Goal: Share content: Share content

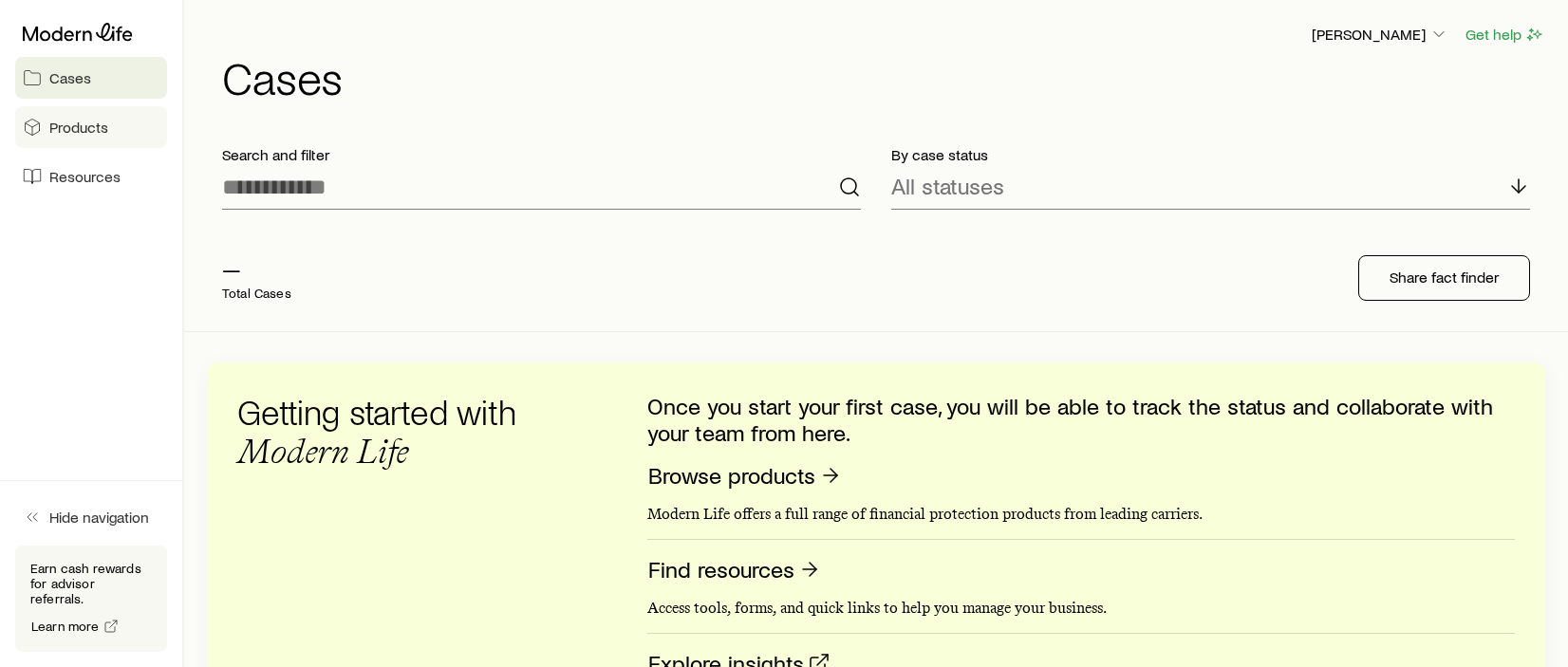
click at [77, 128] on span "Products" at bounding box center [79, 127] width 59 height 19
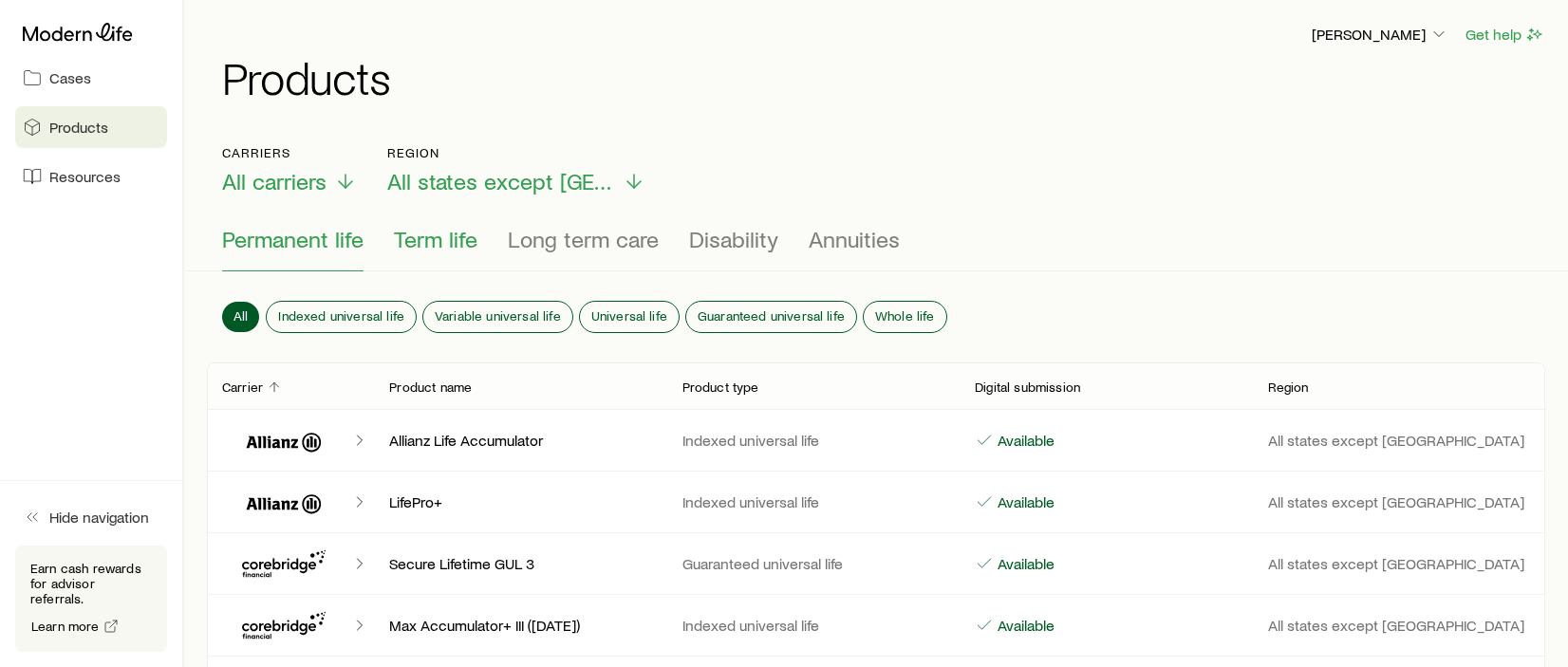
click at [422, 231] on span "Term life" at bounding box center [436, 238] width 84 height 26
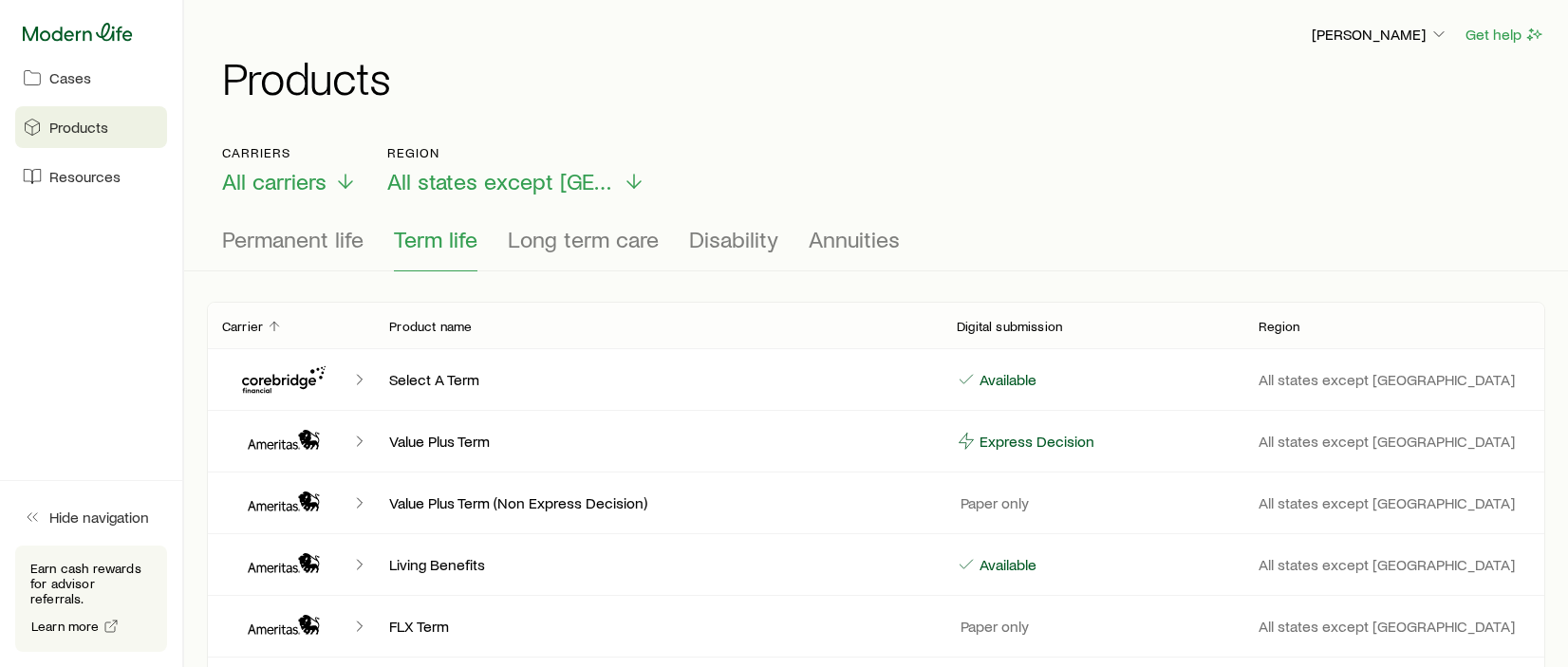
click at [99, 35] on icon at bounding box center [77, 32] width 110 height 19
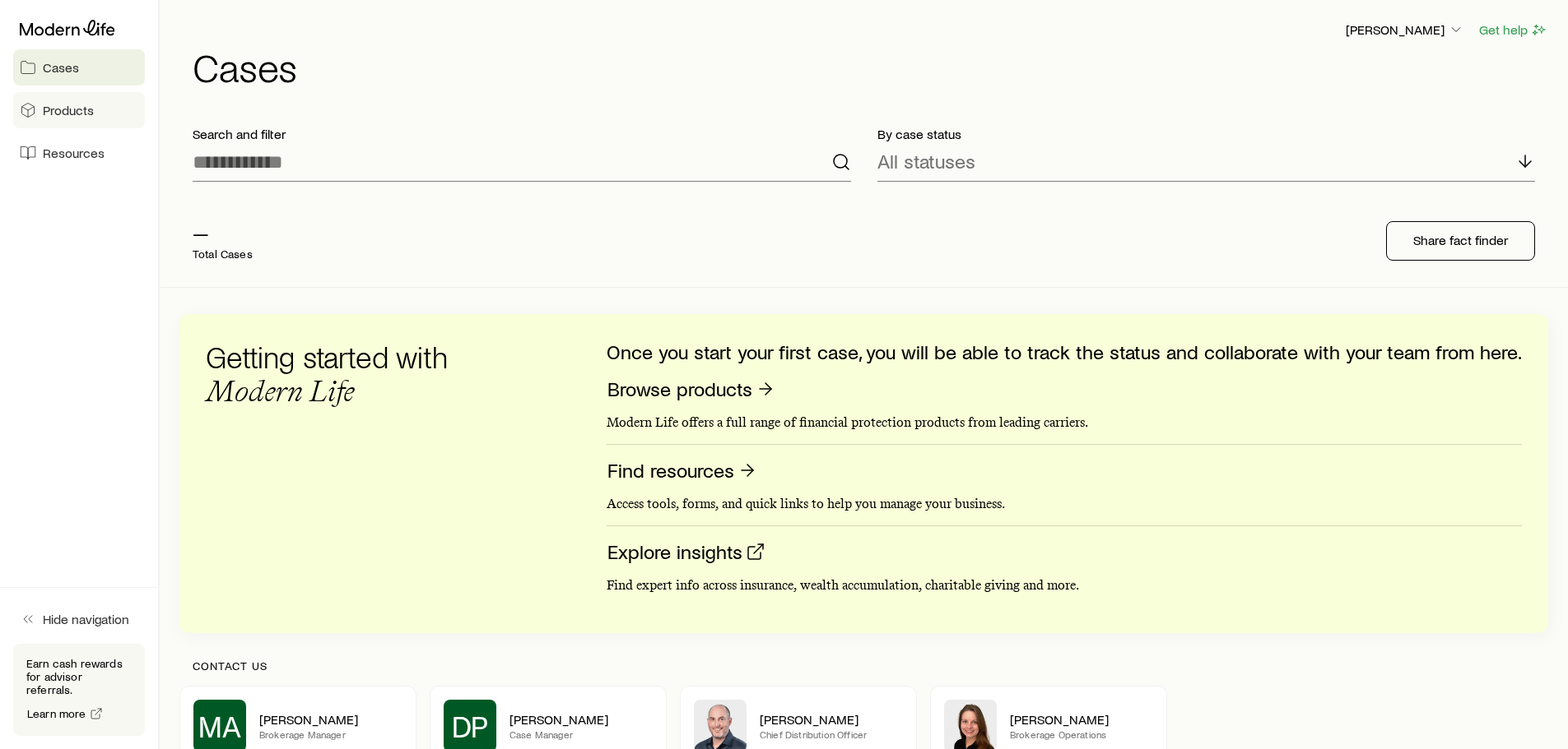
click at [65, 105] on span "Products" at bounding box center [68, 110] width 51 height 17
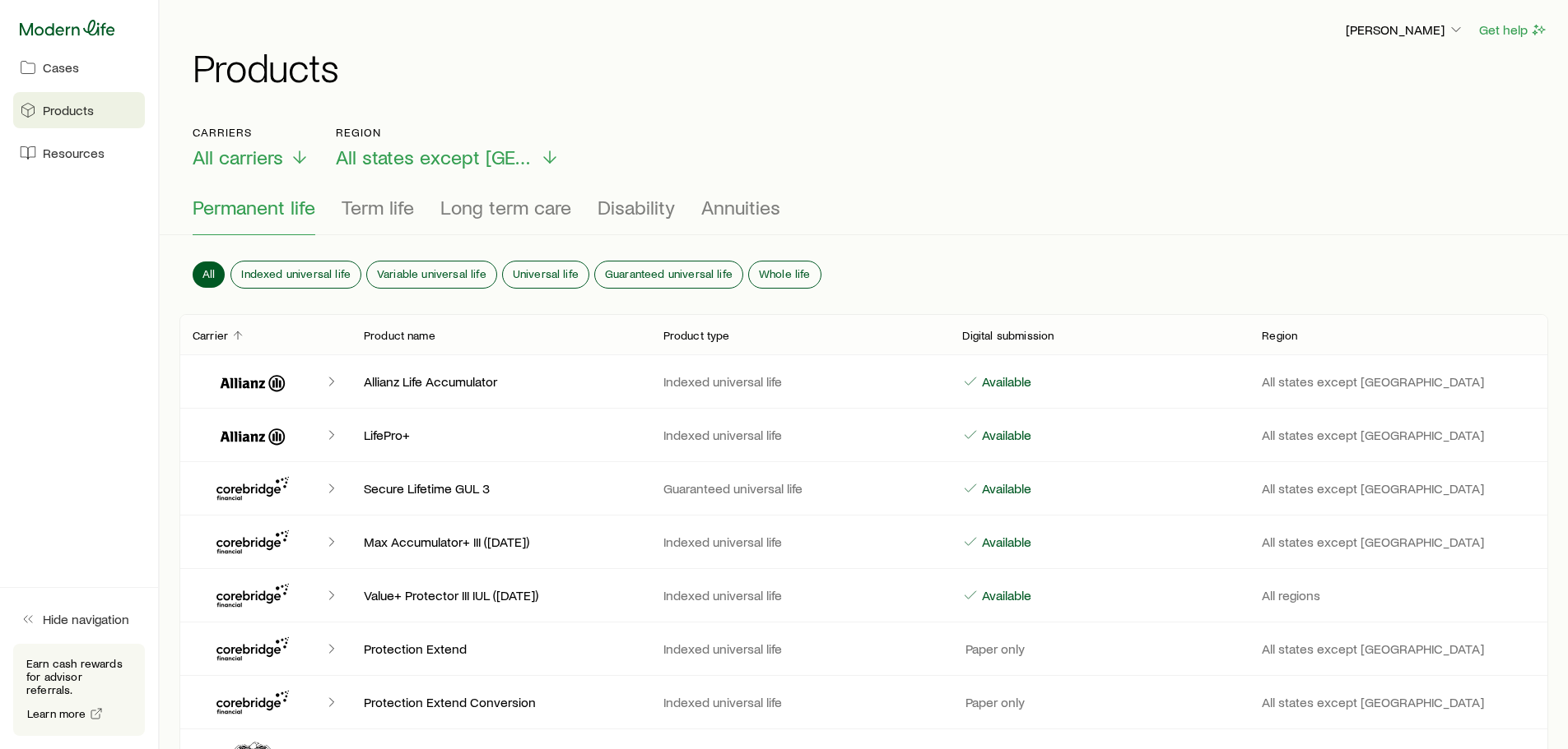
click at [88, 33] on icon at bounding box center [67, 27] width 95 height 16
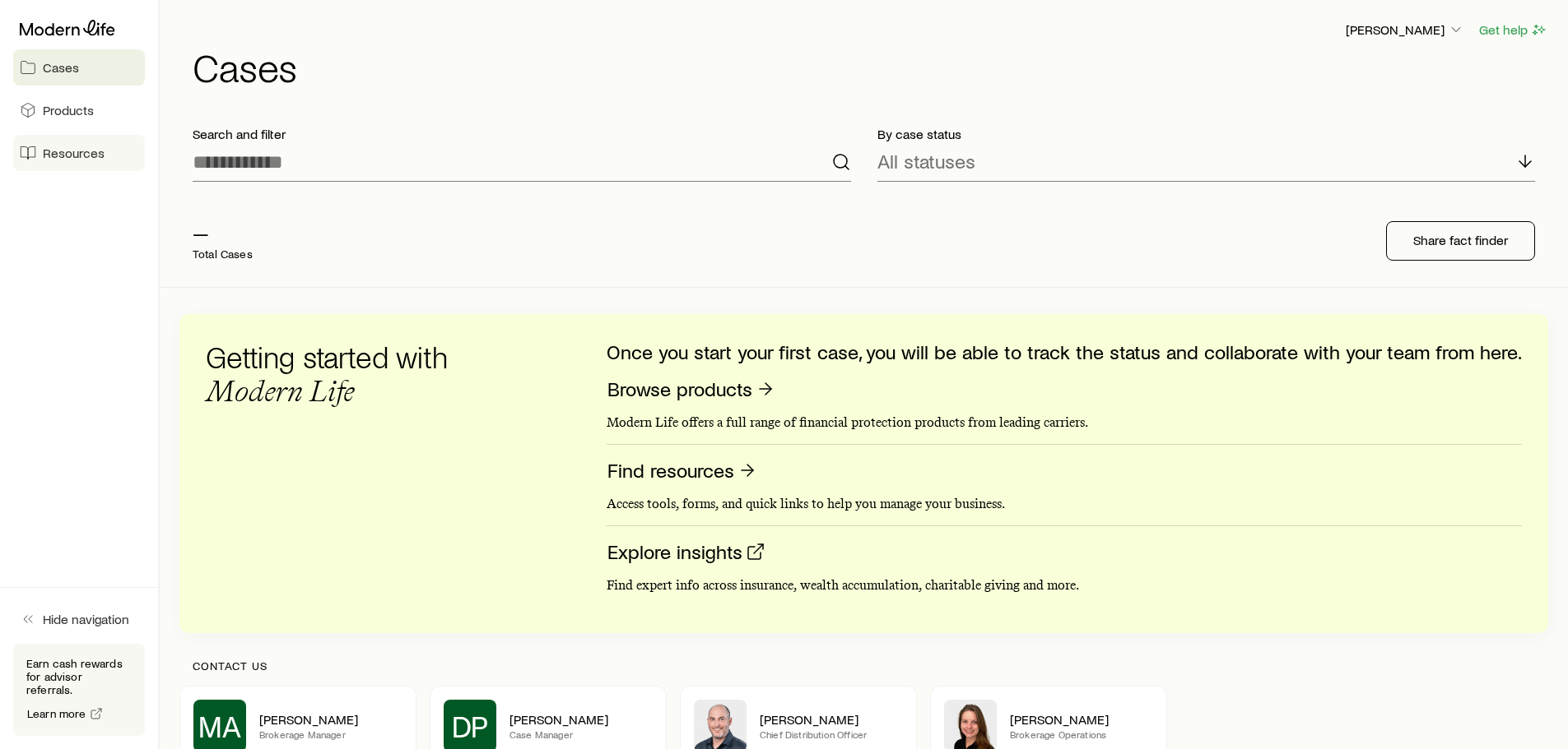
click at [72, 150] on span "Resources" at bounding box center [73, 153] width 62 height 17
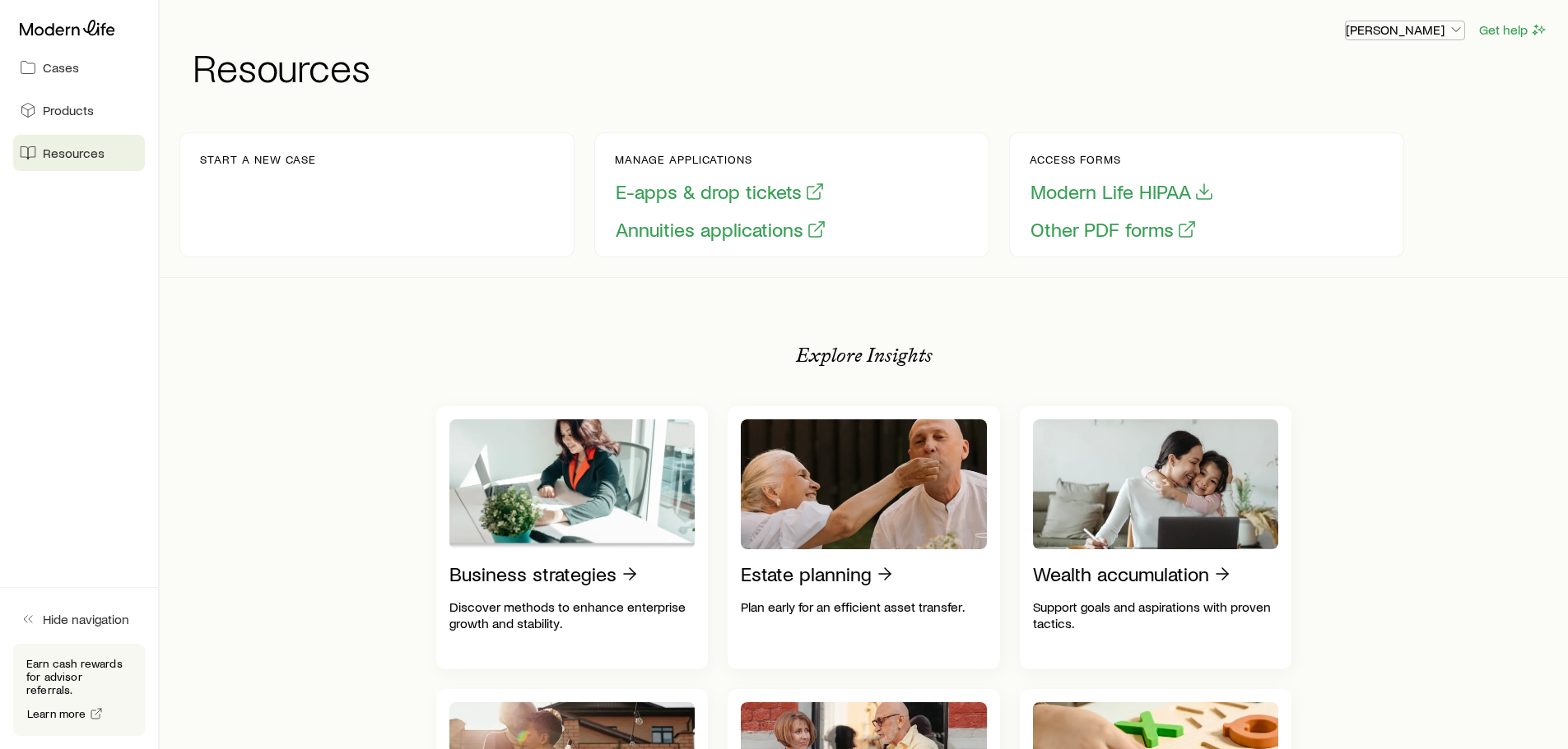
click at [1371, 38] on button "[PERSON_NAME]" at bounding box center [1404, 29] width 121 height 19
click at [1371, 128] on div "Start a new case Manage applications E-apps & drop tickets Annuities applicatio…" at bounding box center [863, 195] width 1368 height 164
click at [83, 25] on icon at bounding box center [67, 28] width 95 height 17
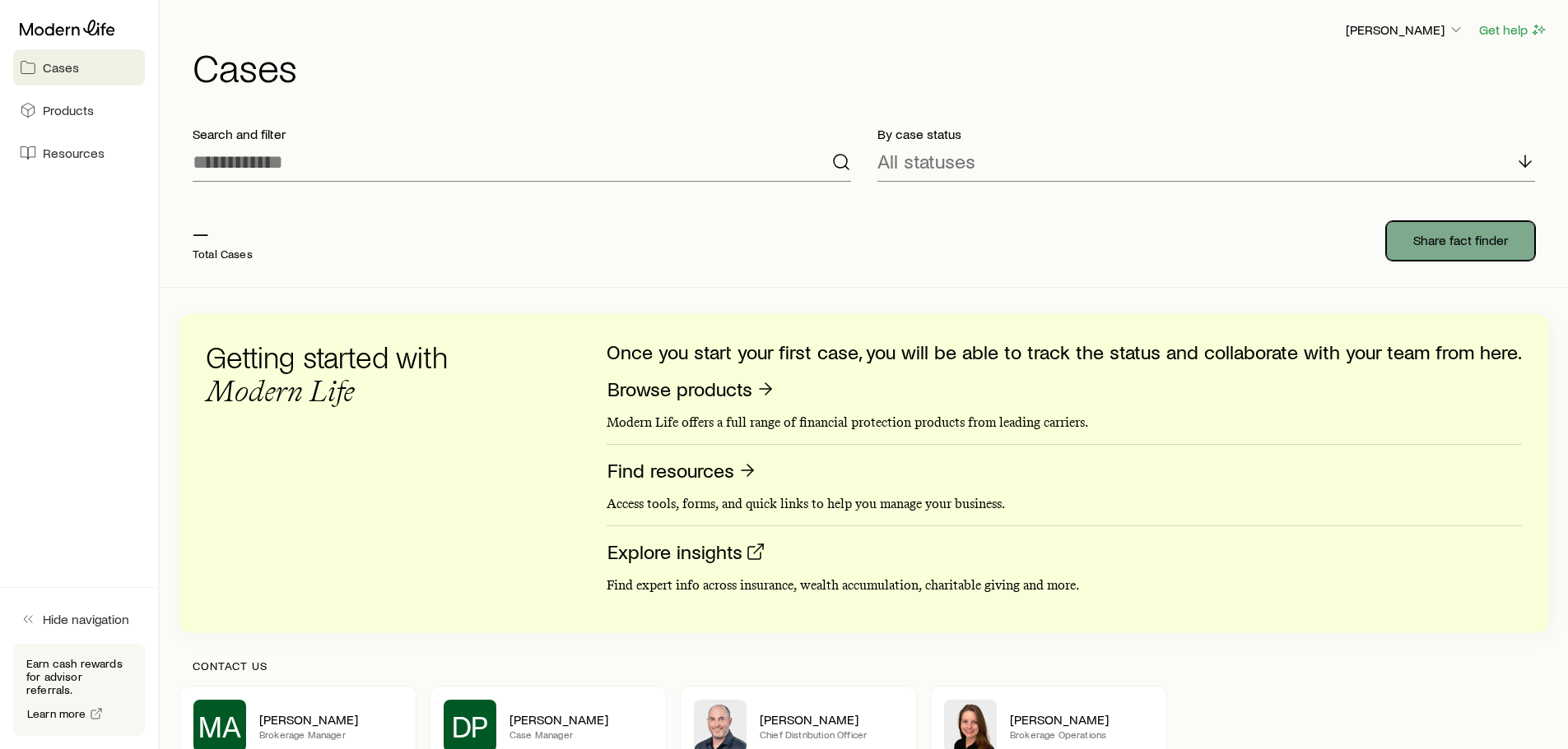
click at [1371, 244] on p "Share fact finder" at bounding box center [1460, 240] width 94 height 17
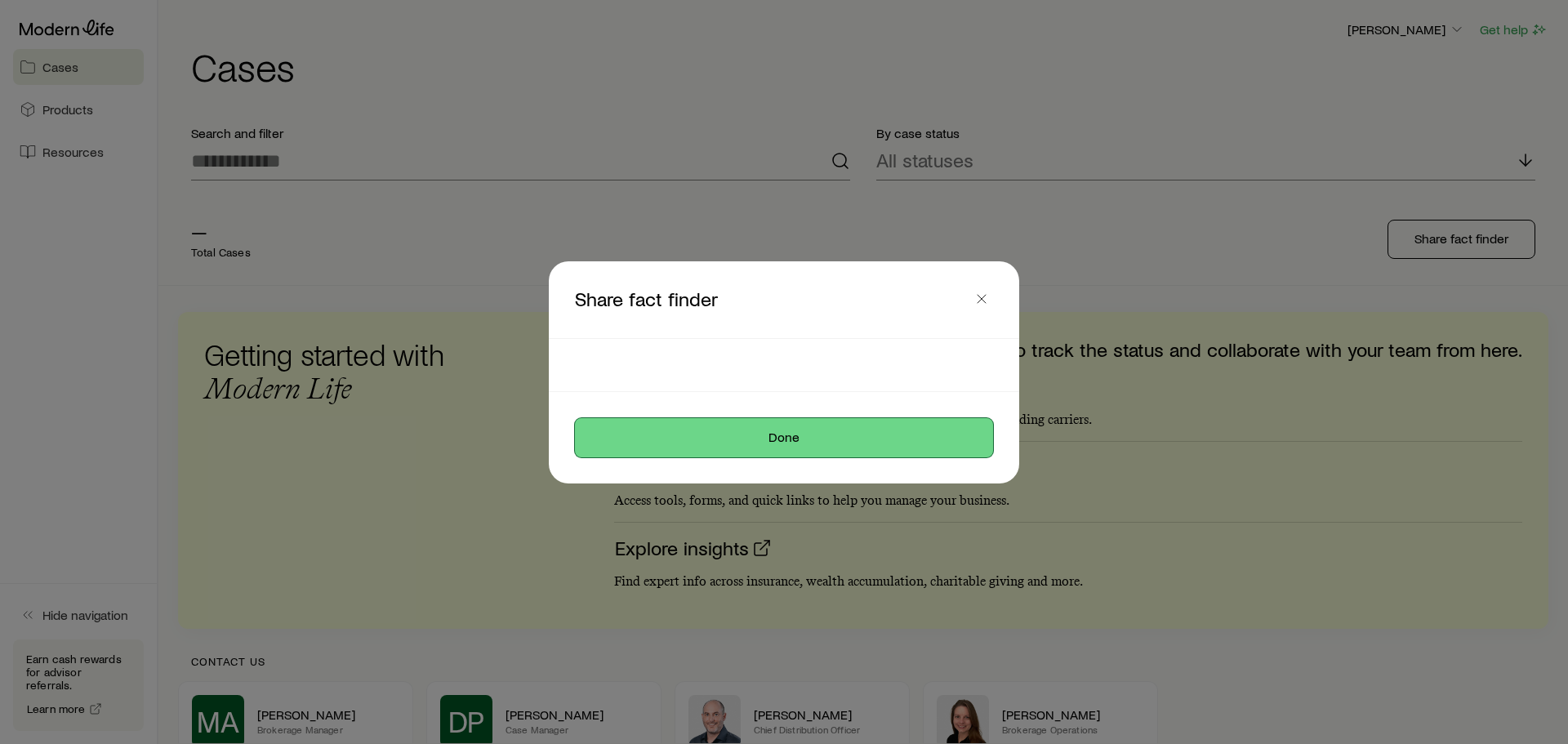
click at [856, 430] on button "Done" at bounding box center [784, 438] width 418 height 39
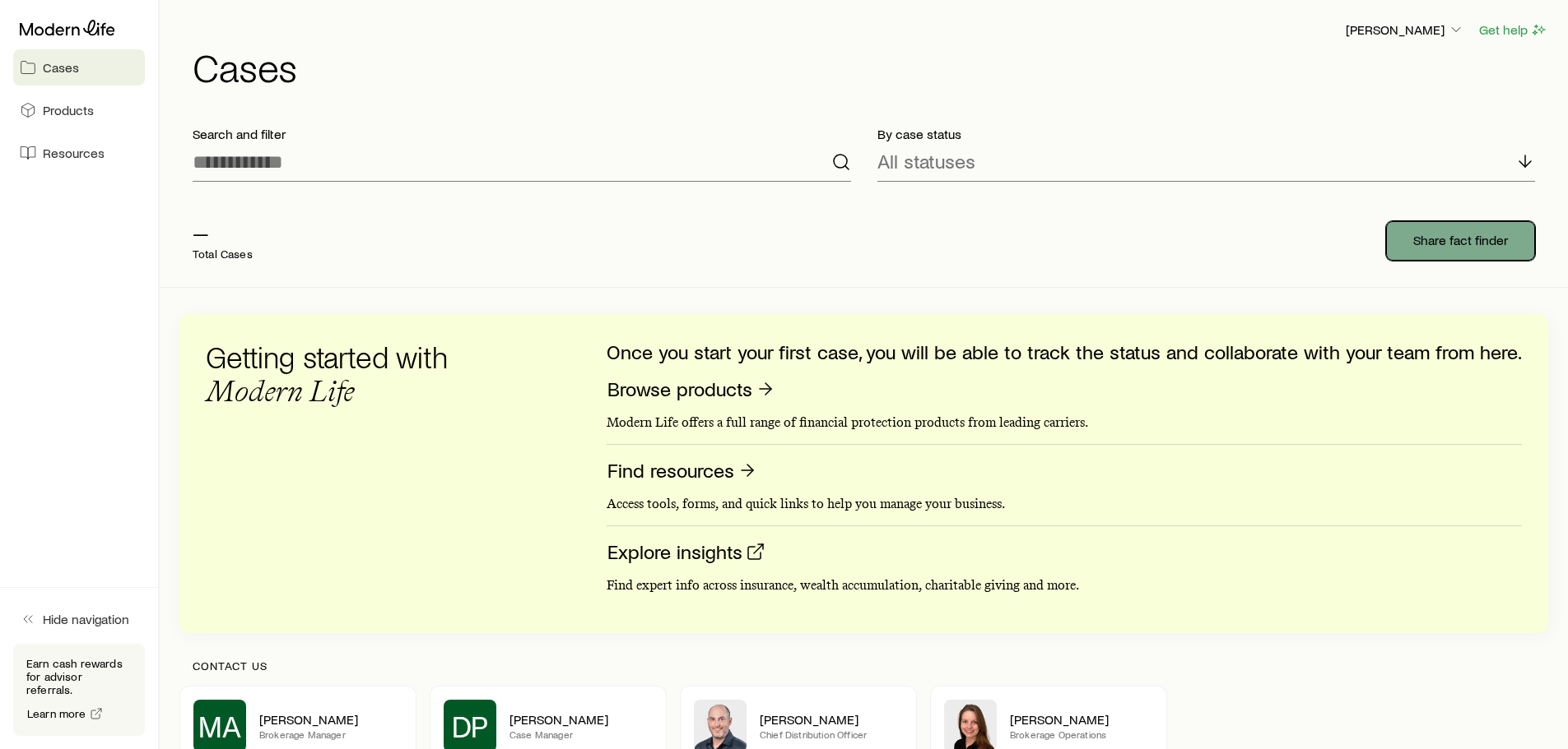
click at [1371, 241] on p "Share fact finder" at bounding box center [1460, 240] width 94 height 17
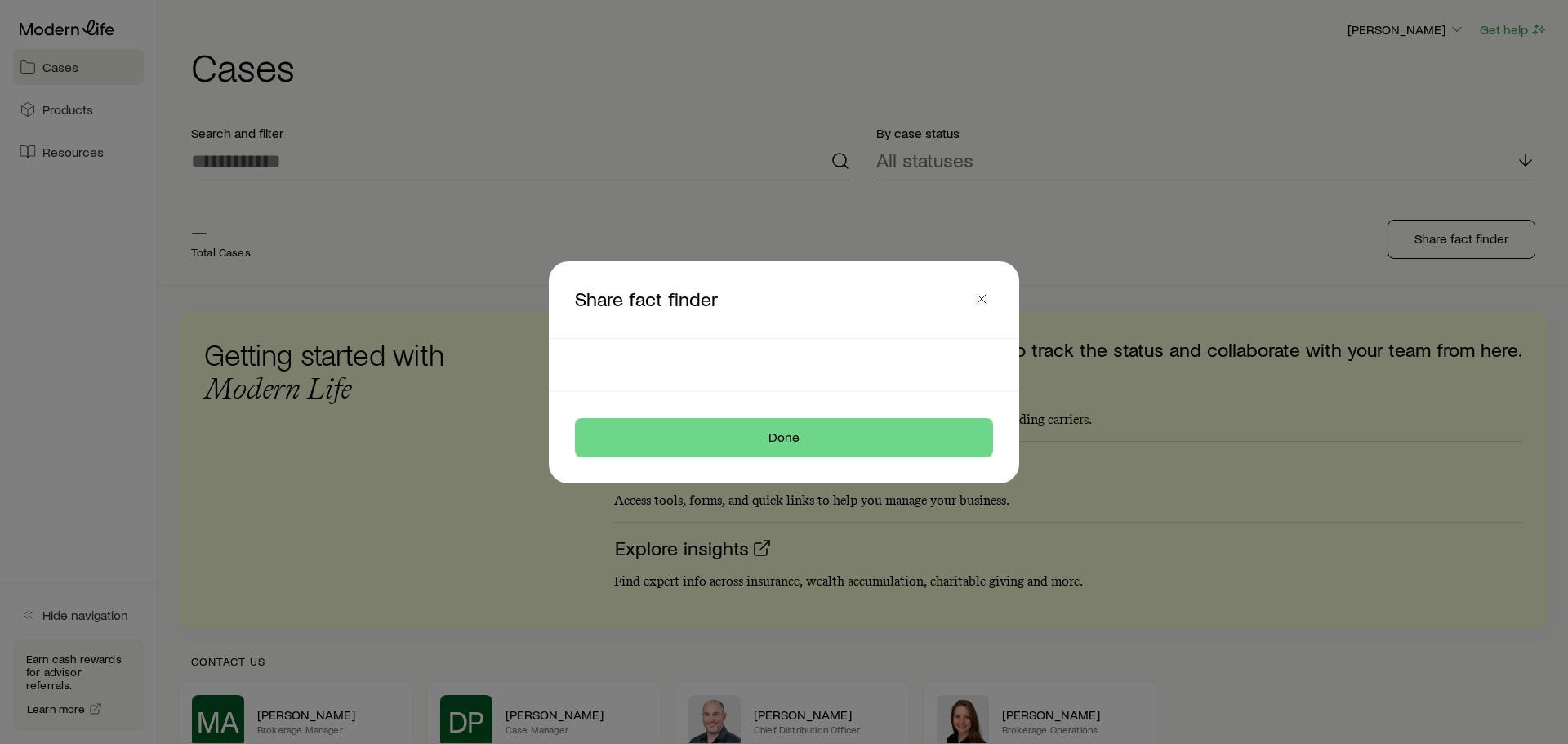
drag, startPoint x: 760, startPoint y: 281, endPoint x: 856, endPoint y: 276, distance: 96.1
click at [856, 276] on header "Share fact finder" at bounding box center [784, 300] width 470 height 77
click at [633, 366] on div at bounding box center [784, 365] width 458 height 52
click at [631, 342] on div at bounding box center [784, 365] width 458 height 52
click at [623, 323] on header "Share fact finder" at bounding box center [784, 300] width 470 height 77
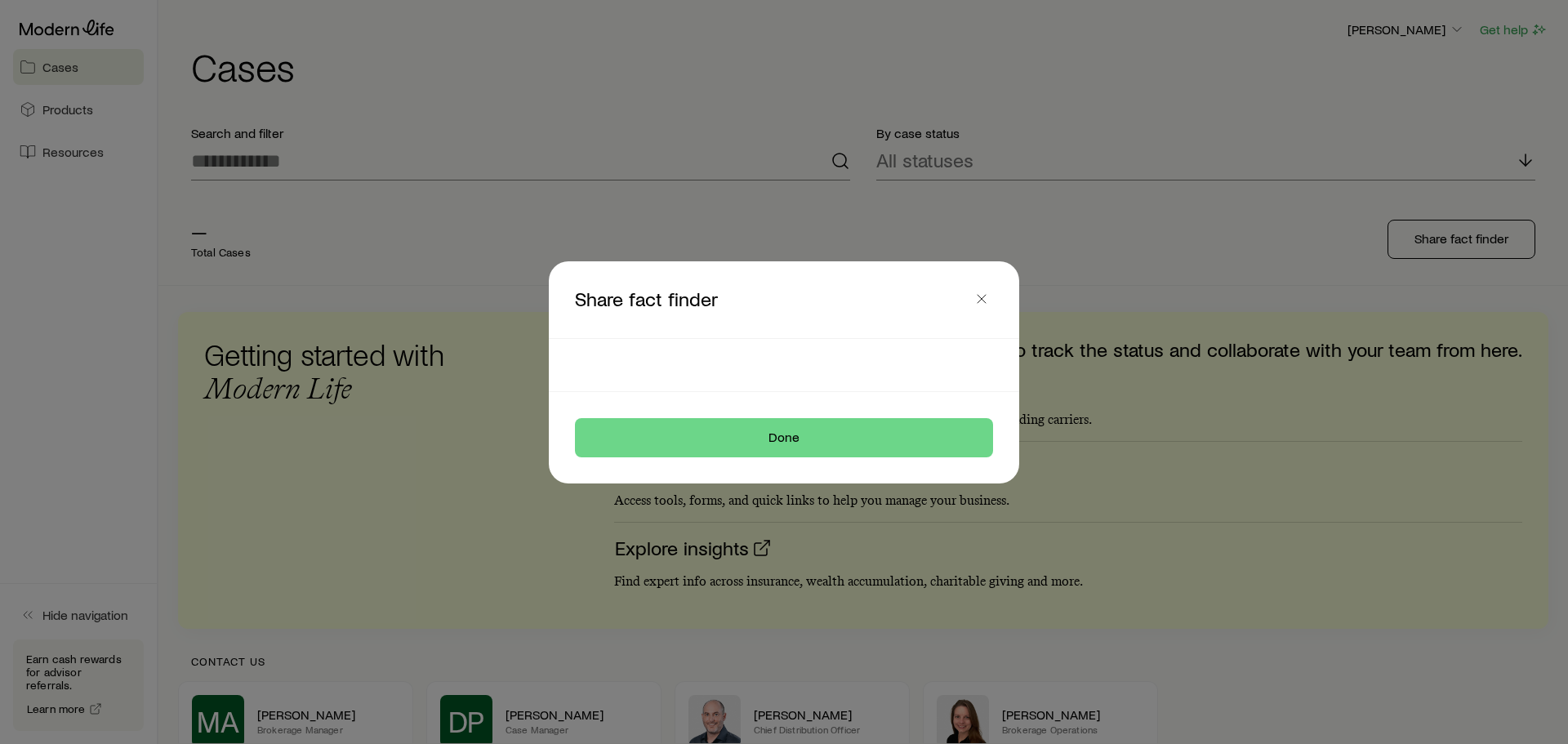
click at [630, 360] on div at bounding box center [784, 365] width 458 height 52
click at [678, 393] on footer "Done" at bounding box center [784, 438] width 470 height 91
drag, startPoint x: 774, startPoint y: 363, endPoint x: 786, endPoint y: 349, distance: 18.4
click at [776, 362] on div at bounding box center [784, 365] width 458 height 52
drag, startPoint x: 786, startPoint y: 339, endPoint x: 779, endPoint y: 320, distance: 20.2
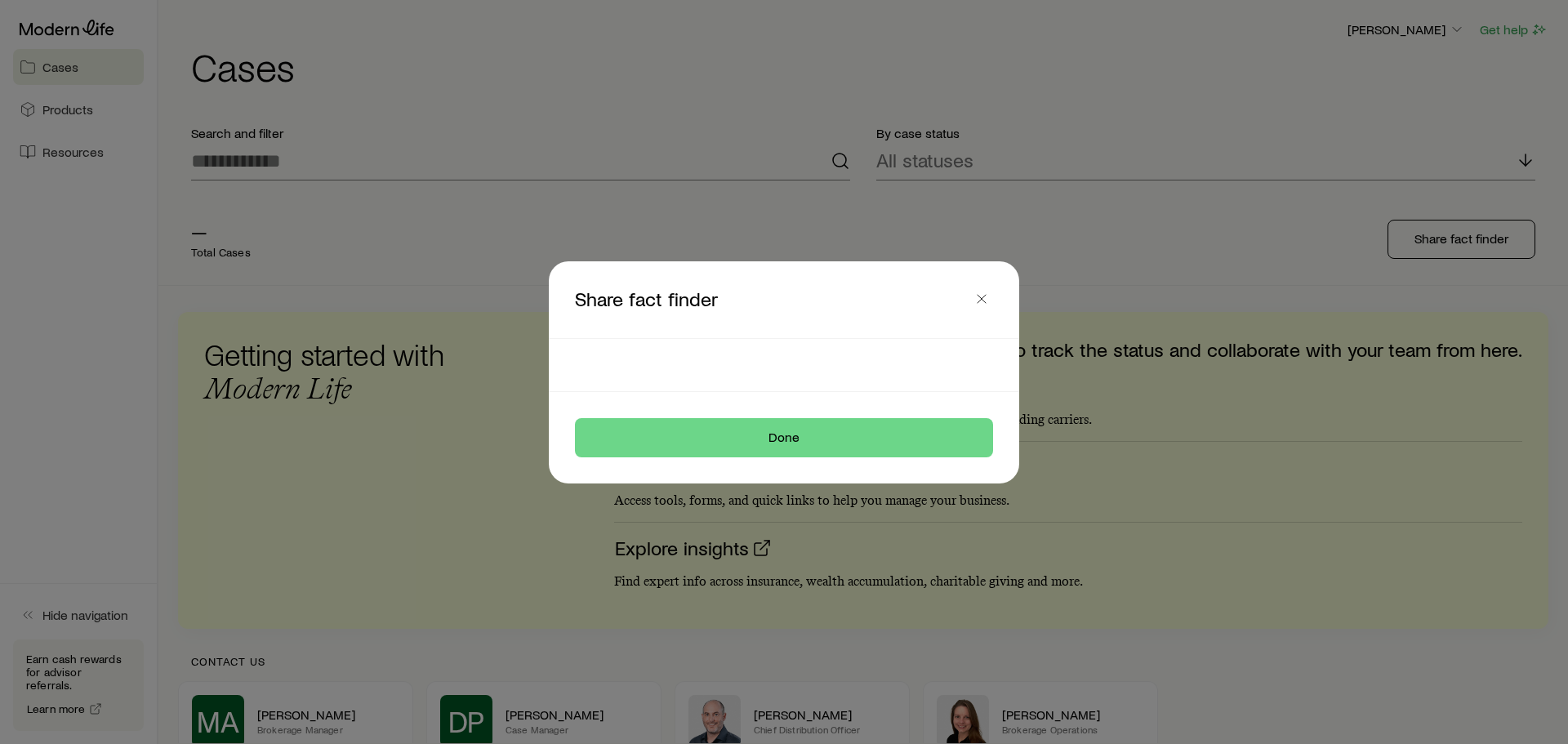
click at [786, 336] on div "Share fact finder Done" at bounding box center [784, 372] width 470 height 223
click at [765, 295] on p "Share fact finder" at bounding box center [772, 300] width 395 height 24
click at [701, 295] on p "Share fact finder" at bounding box center [772, 300] width 395 height 24
click at [687, 362] on div at bounding box center [784, 365] width 458 height 52
click at [801, 436] on button "Done" at bounding box center [784, 438] width 418 height 39
